Goal: Navigation & Orientation: Find specific page/section

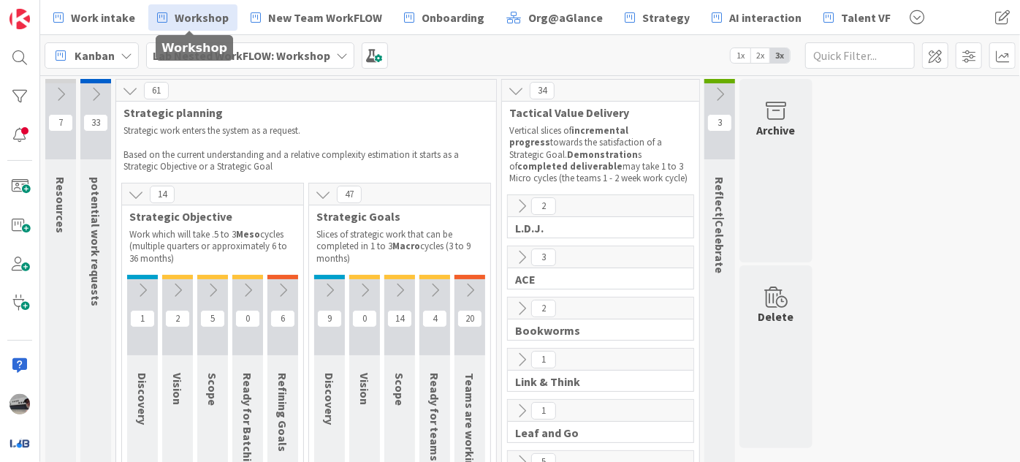
click at [283, 285] on icon at bounding box center [283, 290] width 16 height 16
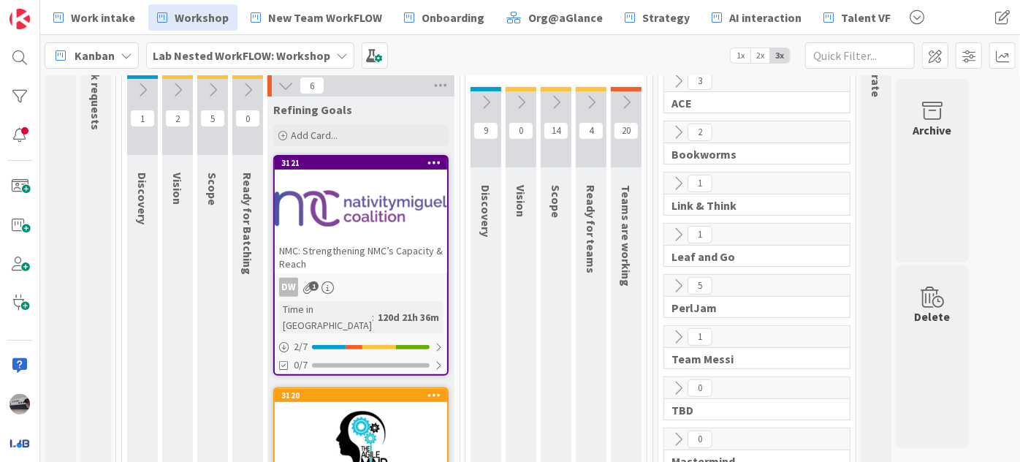
scroll to position [199, 0]
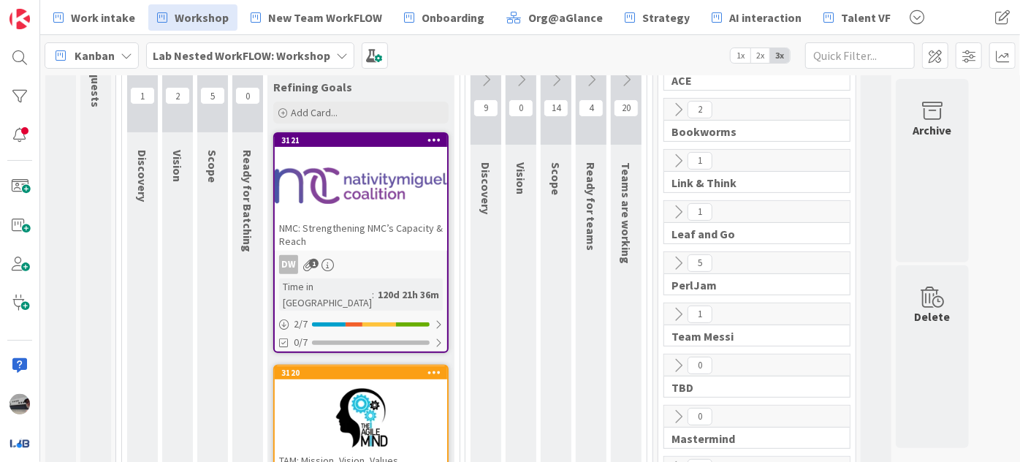
click at [367, 192] on div at bounding box center [361, 186] width 172 height 66
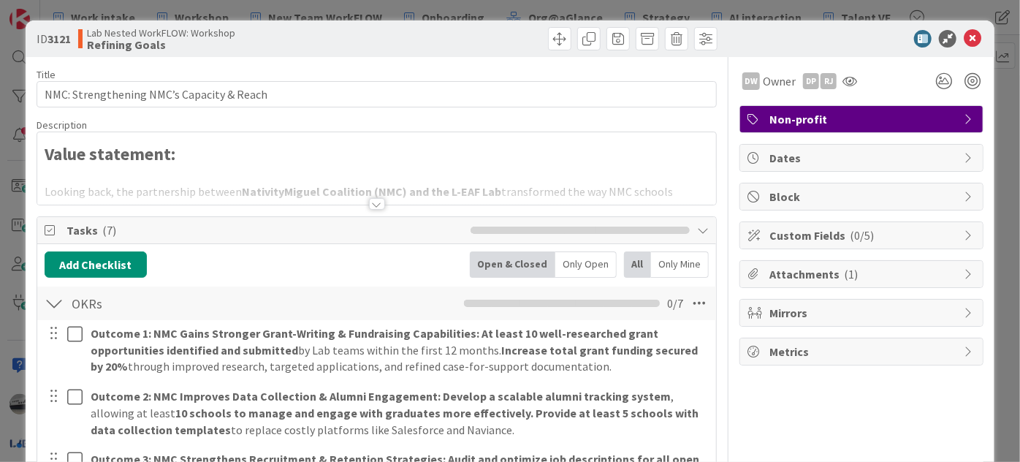
click at [369, 204] on div at bounding box center [377, 204] width 16 height 12
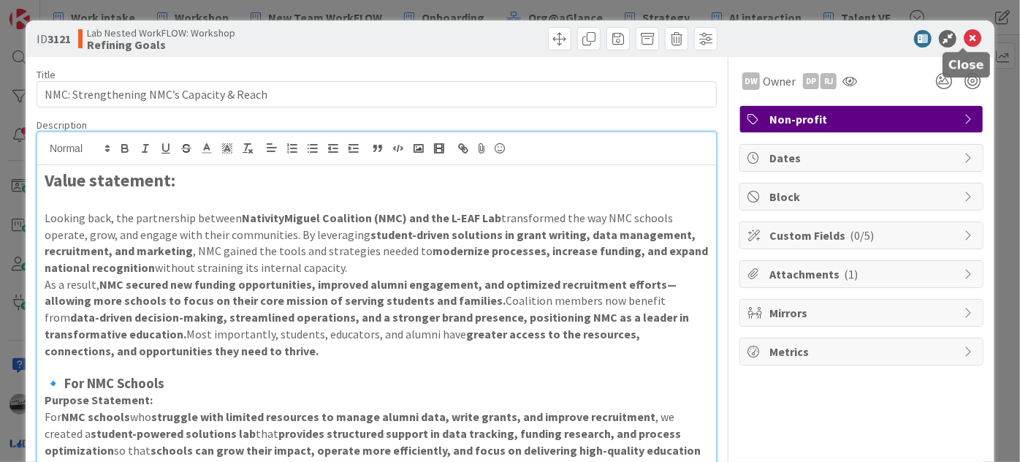
click at [963, 31] on icon at bounding box center [972, 39] width 18 height 18
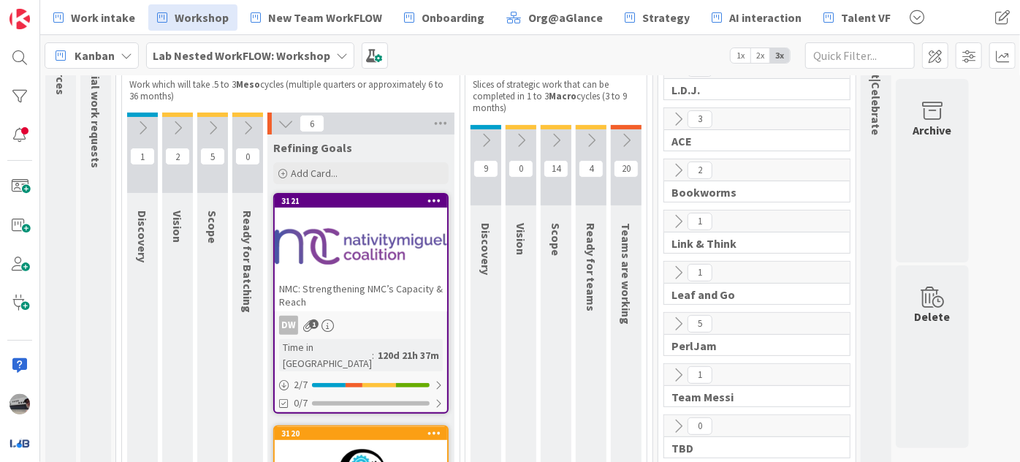
scroll to position [66, 0]
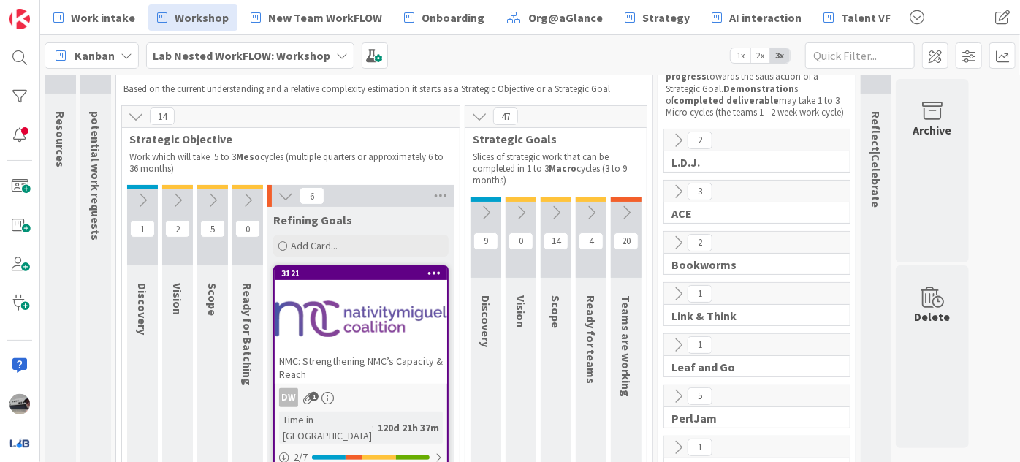
click at [210, 196] on icon at bounding box center [212, 200] width 16 height 16
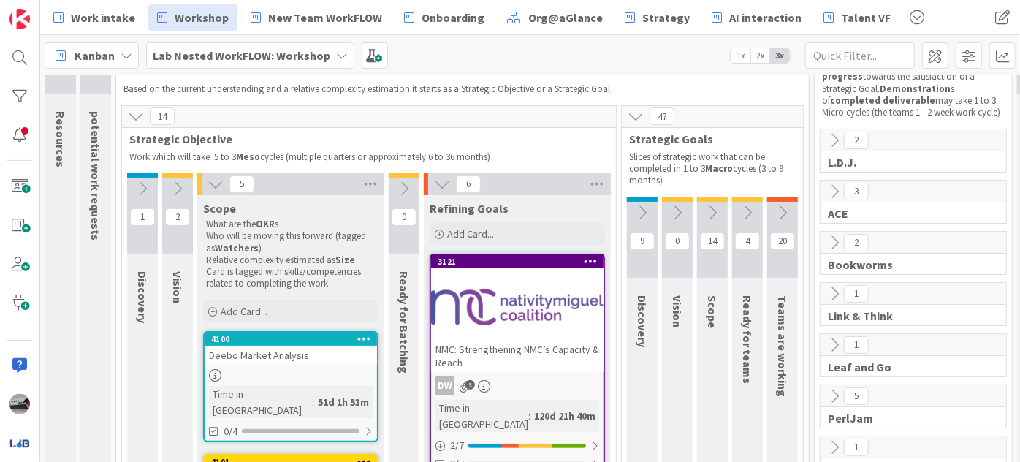
click at [168, 180] on button at bounding box center [177, 188] width 31 height 22
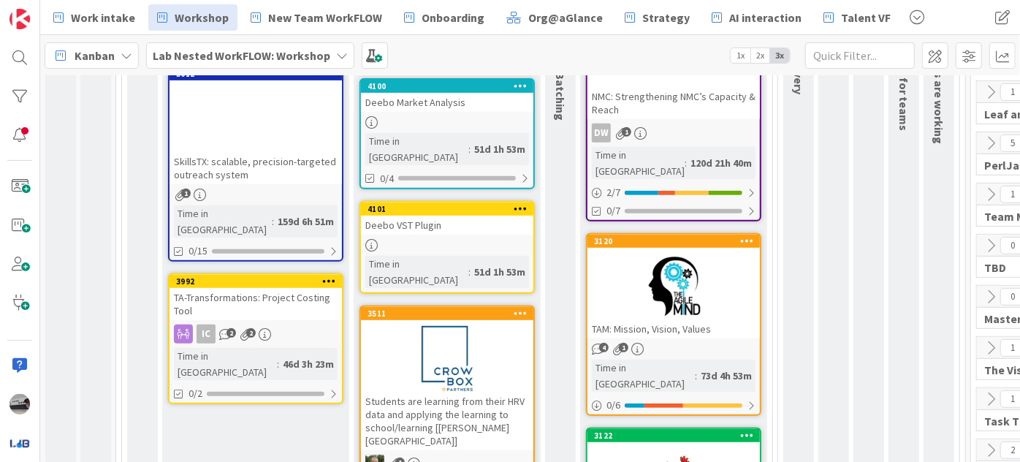
scroll to position [332, 0]
